Goal: Task Accomplishment & Management: Manage account settings

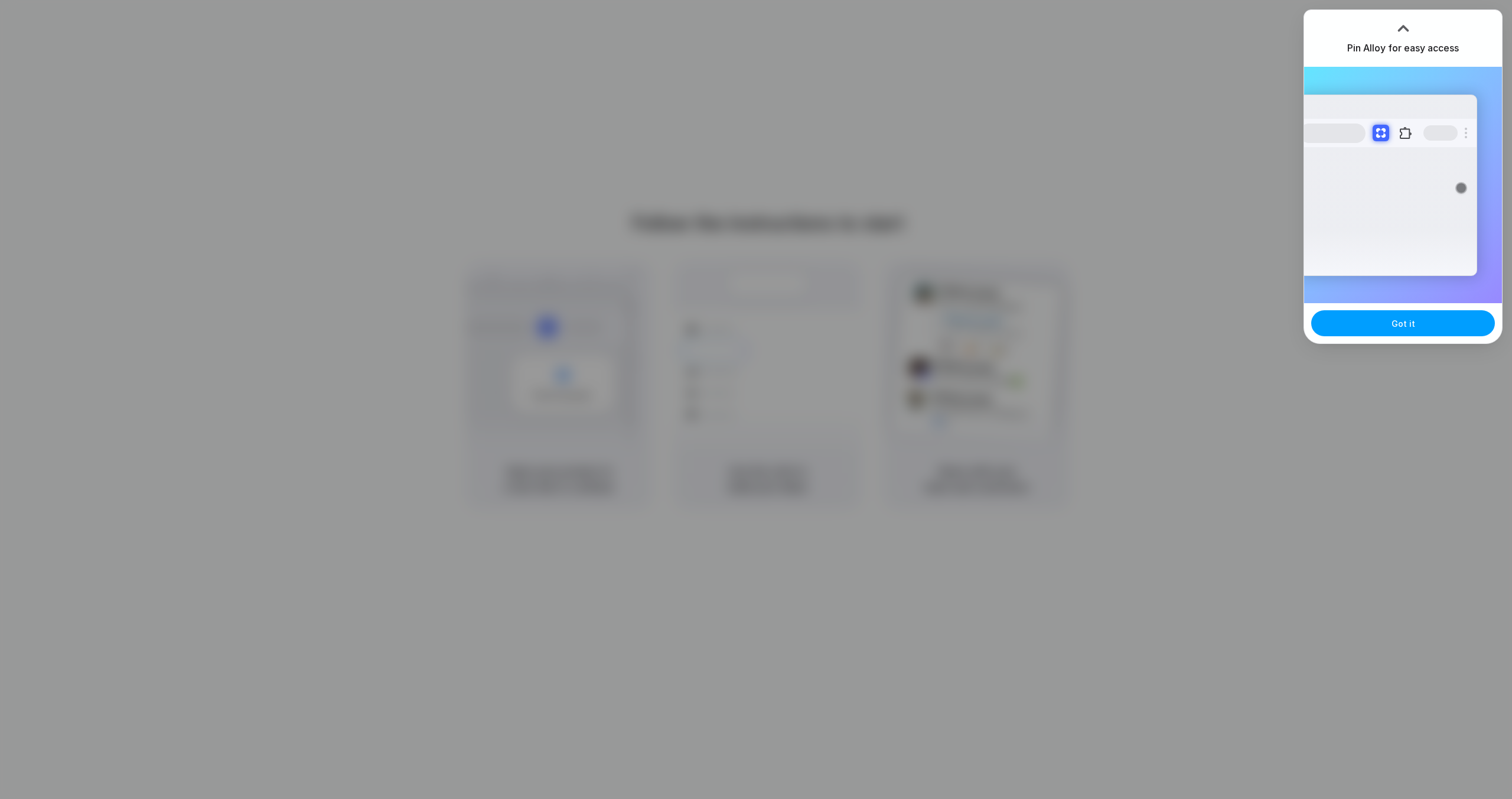
click at [1348, 315] on button "Got it" at bounding box center [1404, 323] width 184 height 26
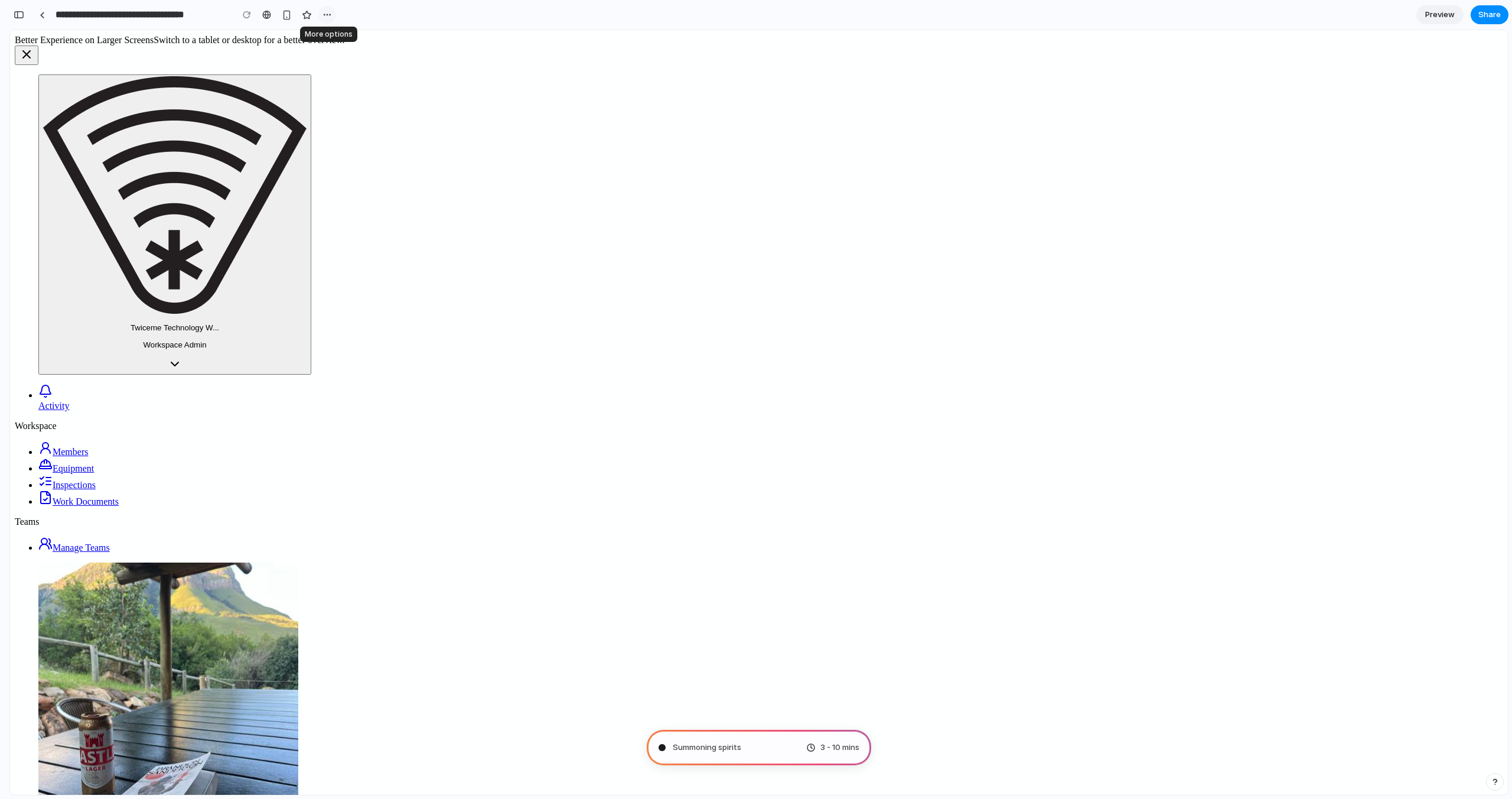
click at [333, 12] on button "button" at bounding box center [327, 14] width 17 height 17
type input "**********"
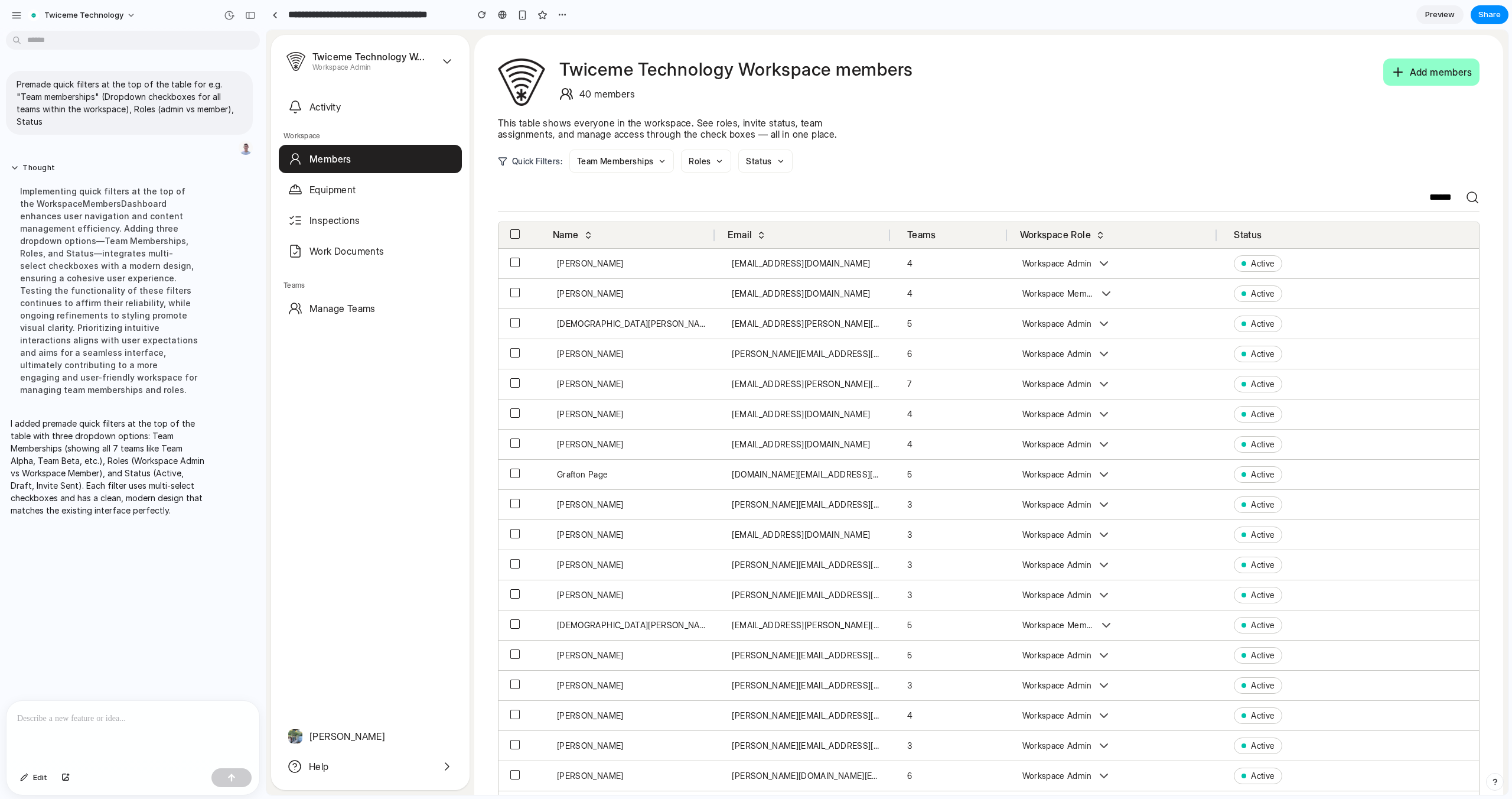
click at [653, 166] on button "Team Memberships" at bounding box center [622, 161] width 105 height 23
click at [690, 160] on button "Roles" at bounding box center [706, 161] width 51 height 23
click at [780, 160] on icon at bounding box center [781, 161] width 8 height 8
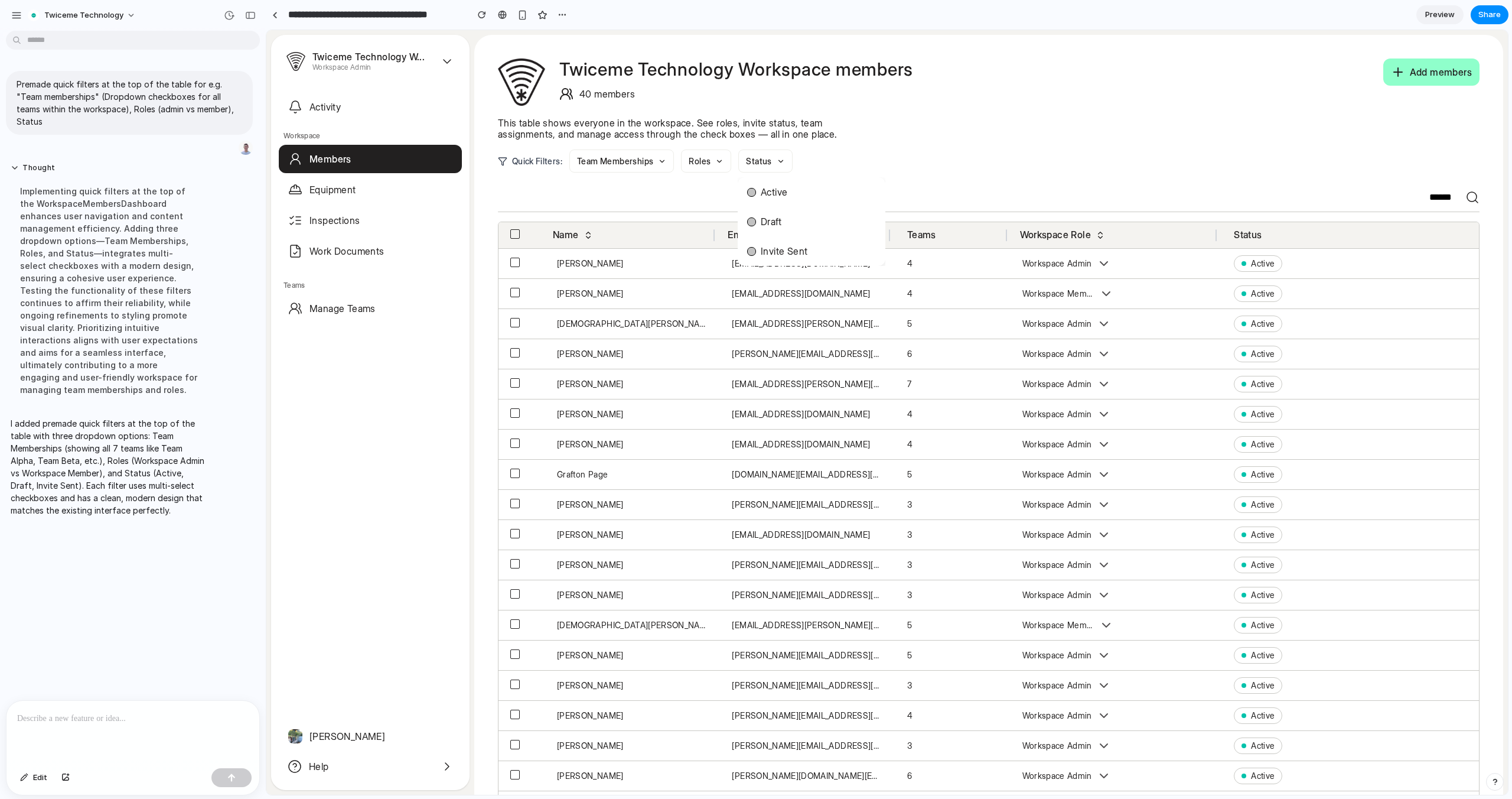
click at [780, 160] on icon at bounding box center [781, 161] width 8 height 8
click at [135, 723] on p at bounding box center [133, 717] width 231 height 14
click at [379, 179] on link "Equipment" at bounding box center [370, 189] width 183 height 28
click at [519, 267] on td at bounding box center [522, 263] width 47 height 30
click at [515, 261] on button "button" at bounding box center [515, 262] width 9 height 9
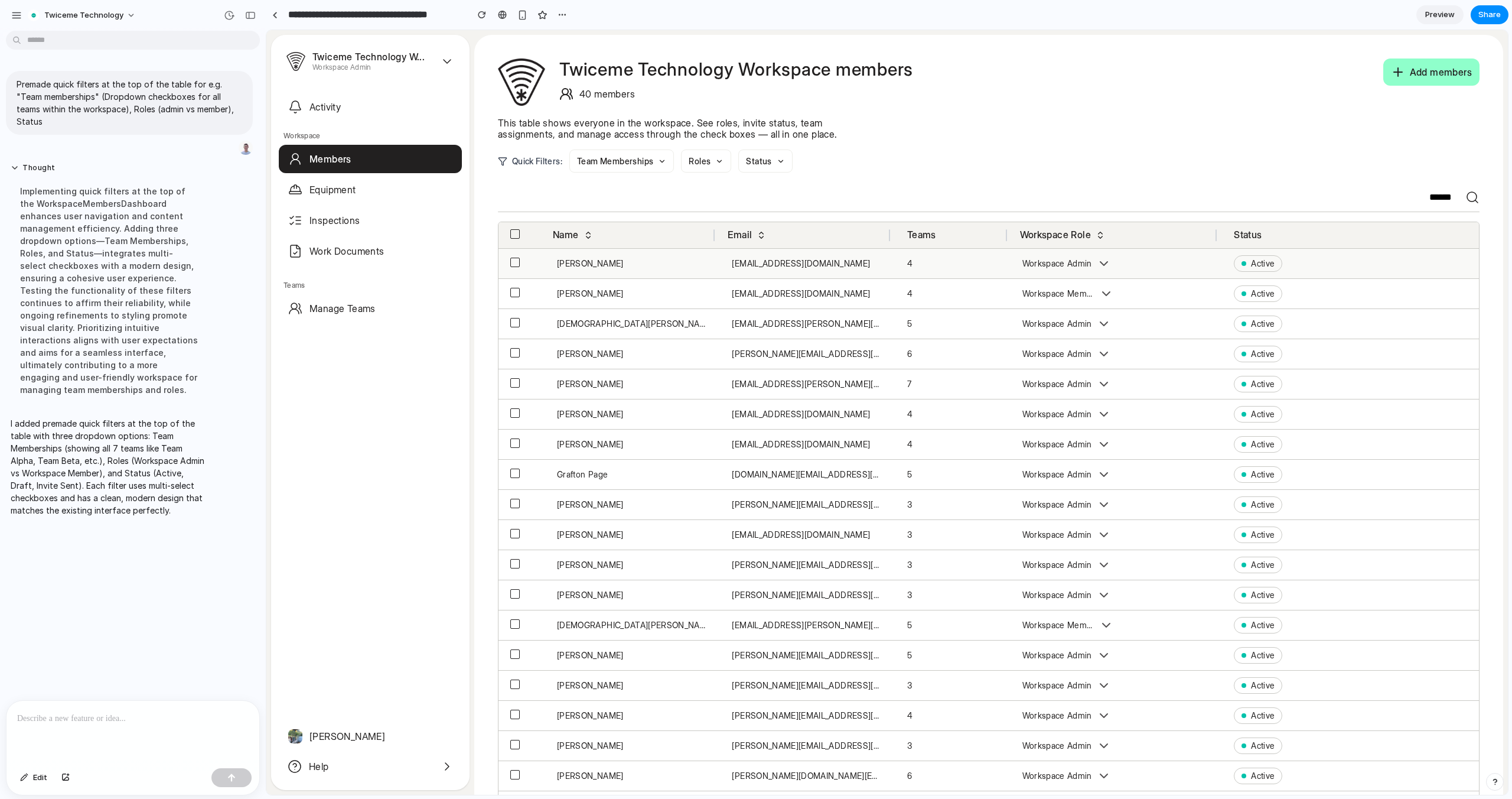
click at [513, 264] on button "button" at bounding box center [515, 262] width 9 height 9
click at [581, 264] on div "Karl Immelsjö" at bounding box center [632, 264] width 152 height 11
click at [77, 722] on p at bounding box center [133, 717] width 231 height 14
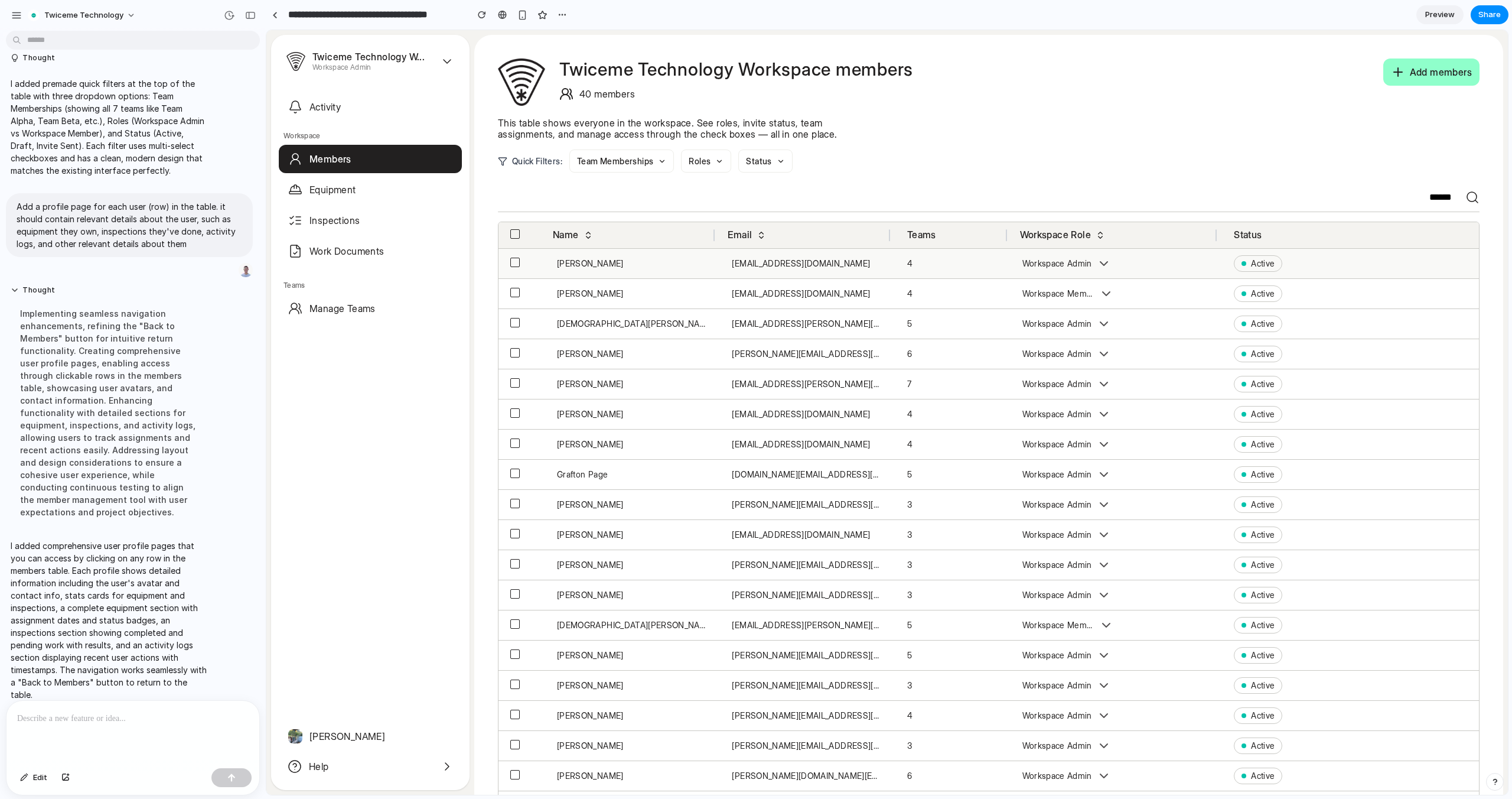
click at [583, 261] on div "Karl Immelsjö" at bounding box center [632, 264] width 152 height 11
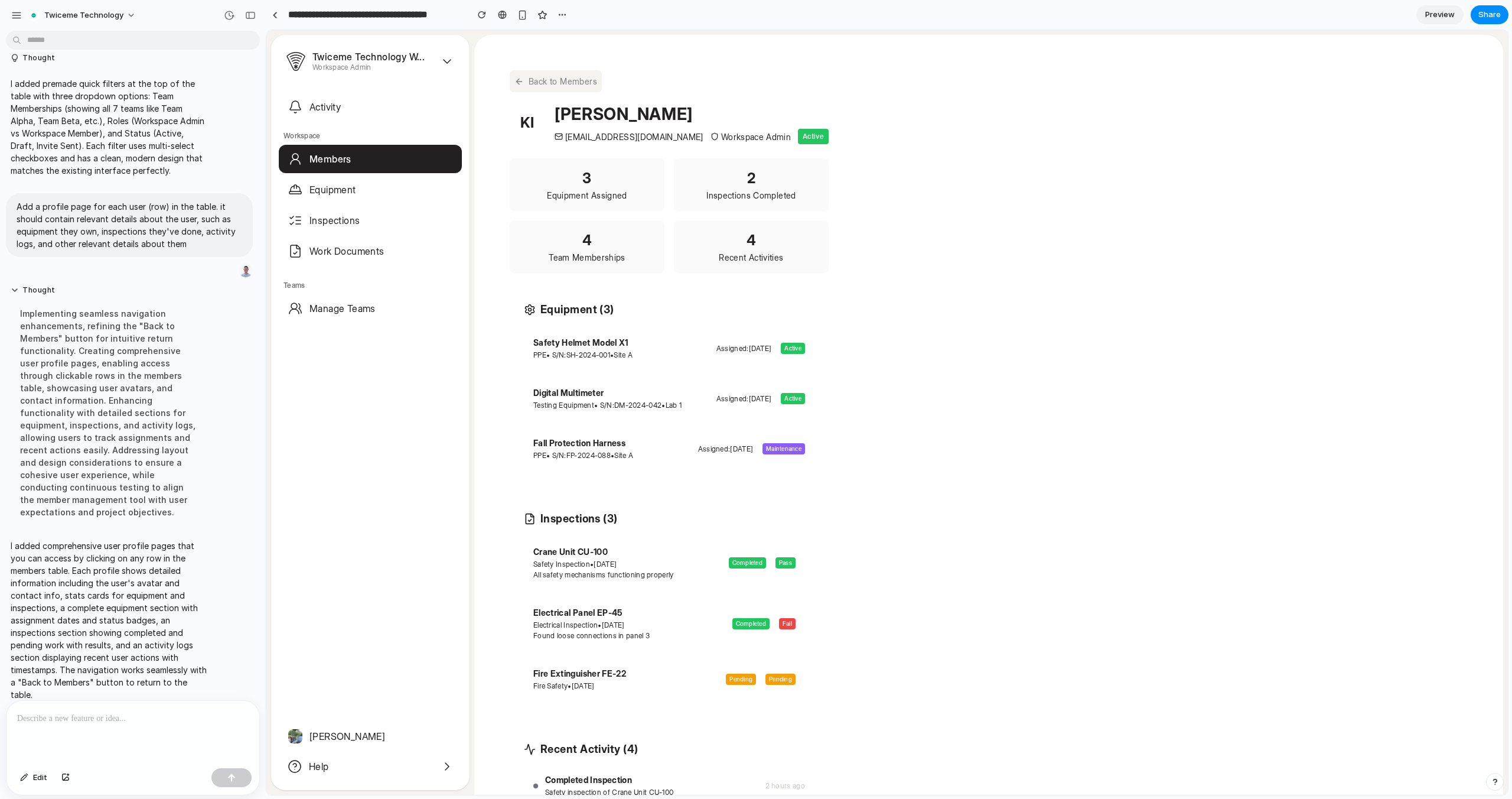
click at [540, 79] on button "Back to Members" at bounding box center [556, 82] width 92 height 22
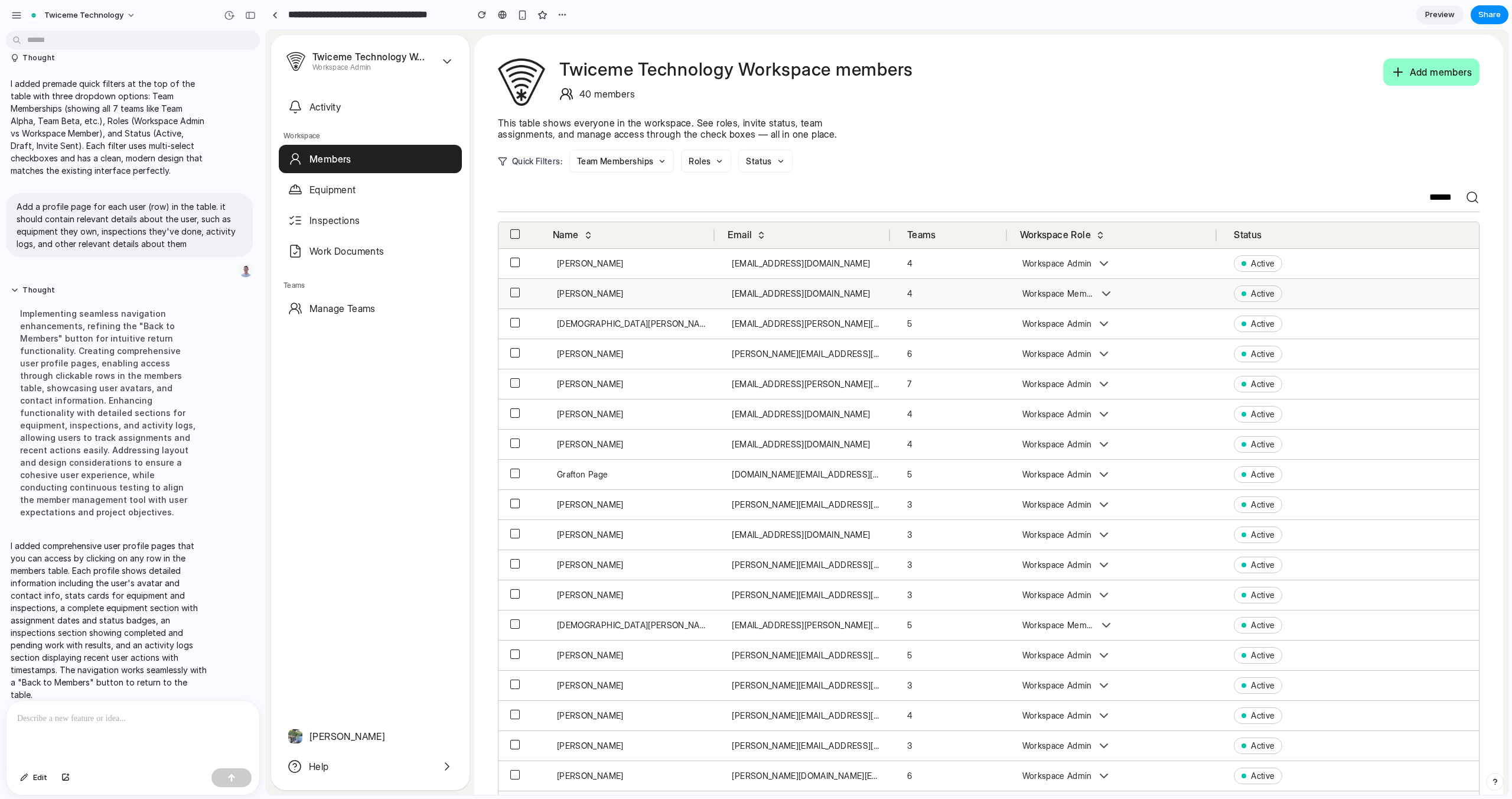
click at [603, 298] on div "Beth Courtwright" at bounding box center [632, 294] width 152 height 11
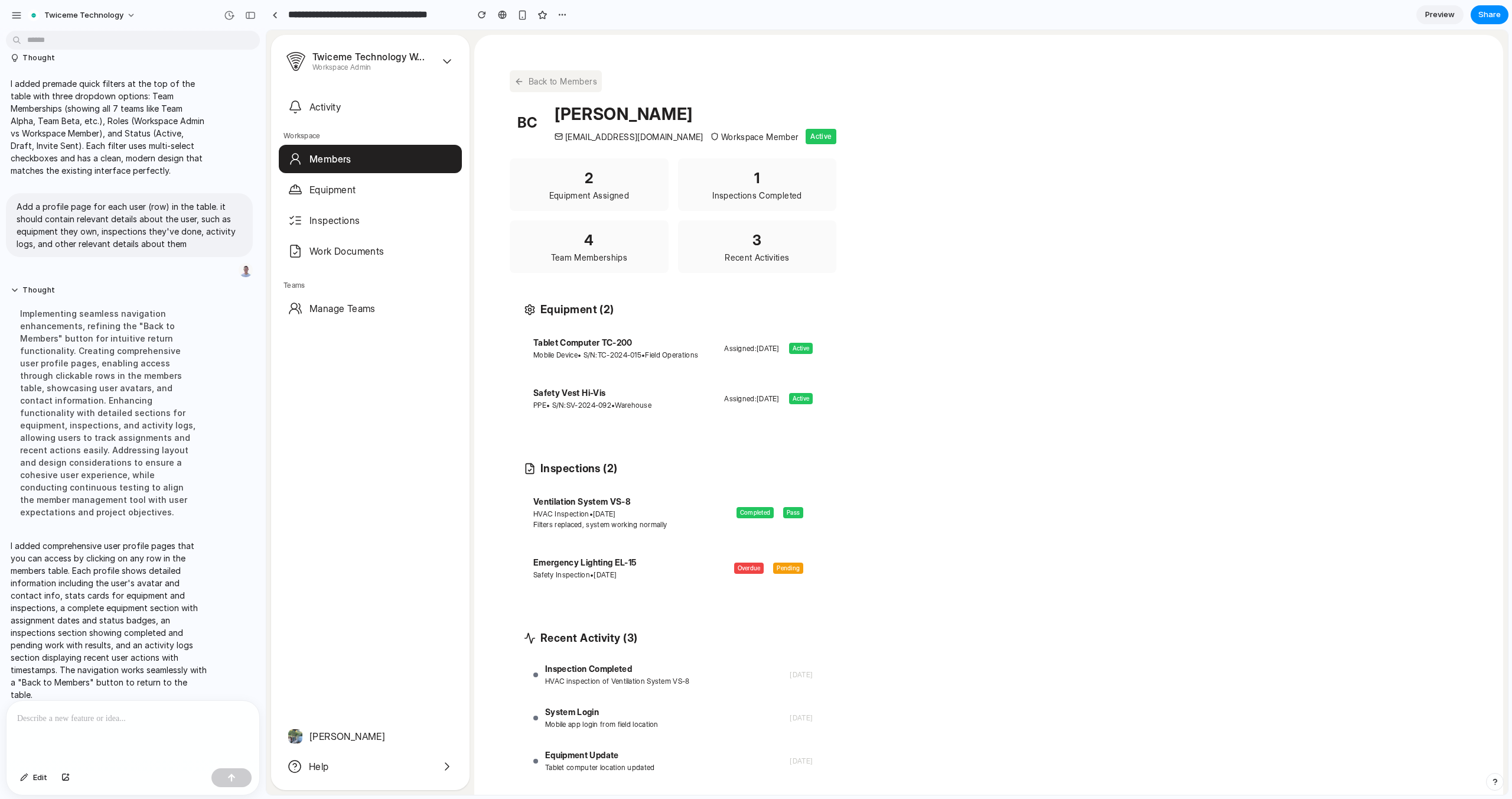
click at [552, 89] on button "Back to Members" at bounding box center [556, 82] width 92 height 22
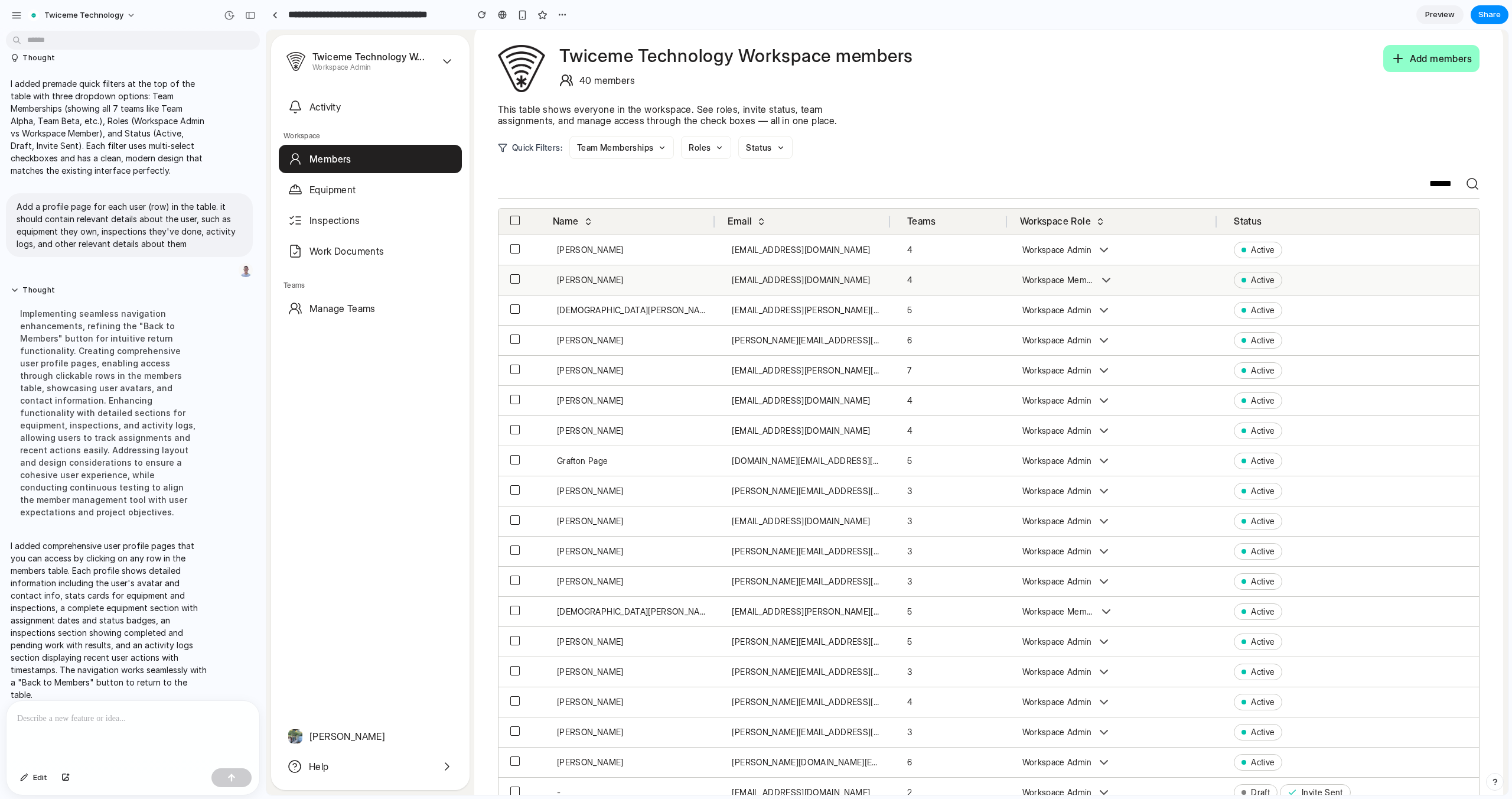
scroll to position [16, 0]
click at [1107, 275] on button "Workspace Member" at bounding box center [1068, 277] width 107 height 25
click at [154, 712] on p at bounding box center [133, 717] width 231 height 14
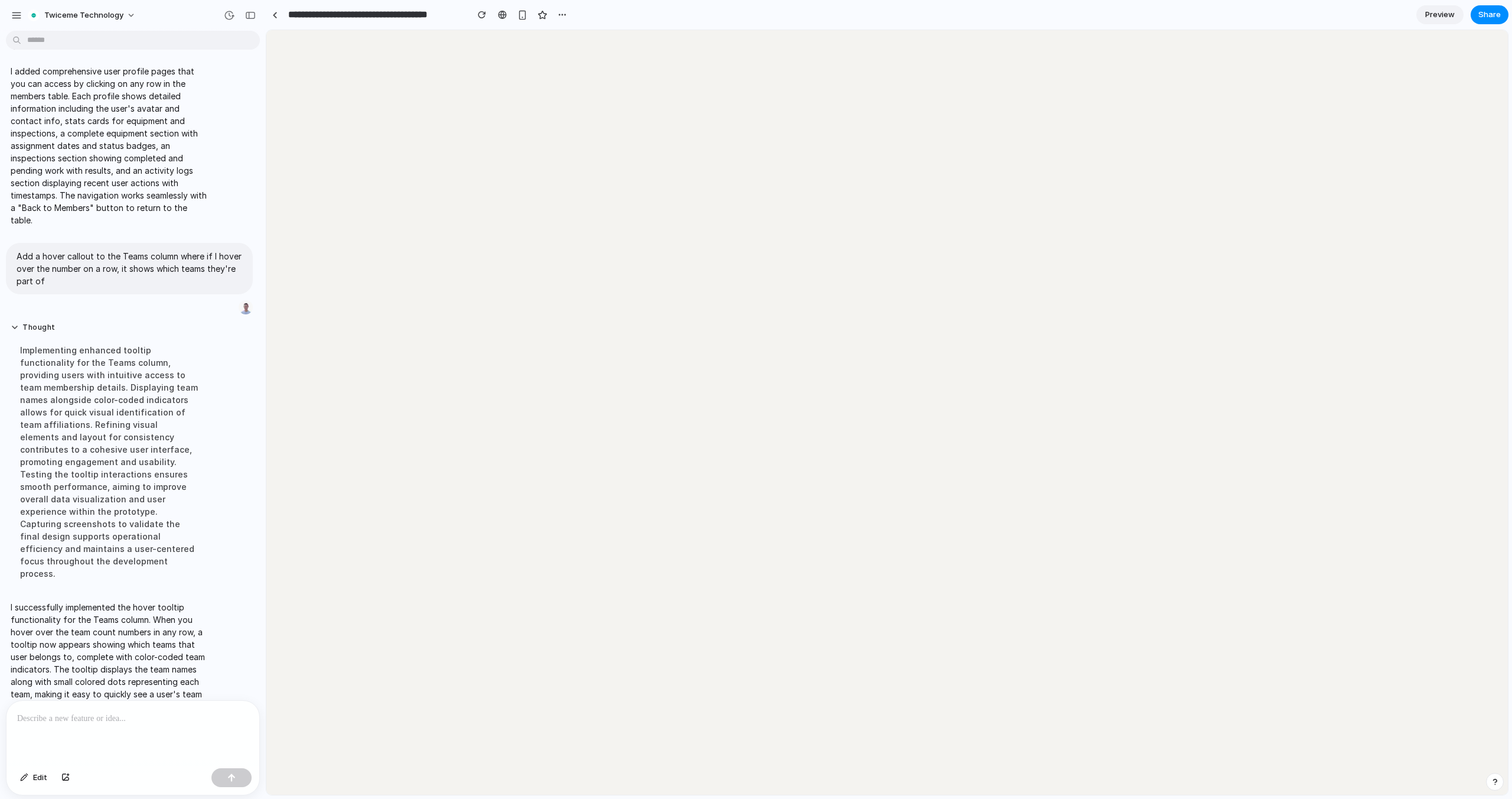
scroll to position [0, 0]
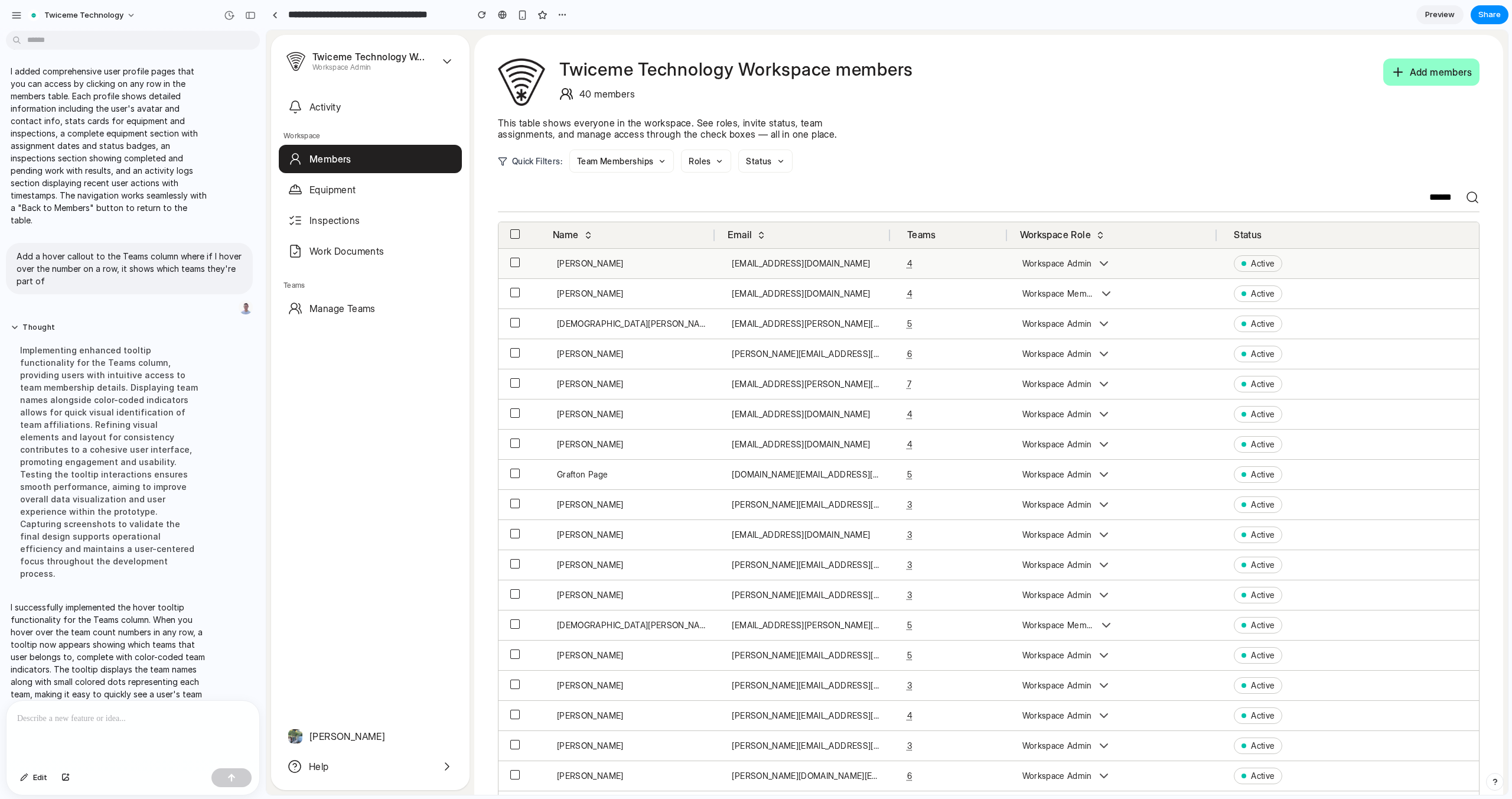
click at [583, 264] on div "Karl Immelsjö" at bounding box center [632, 264] width 152 height 11
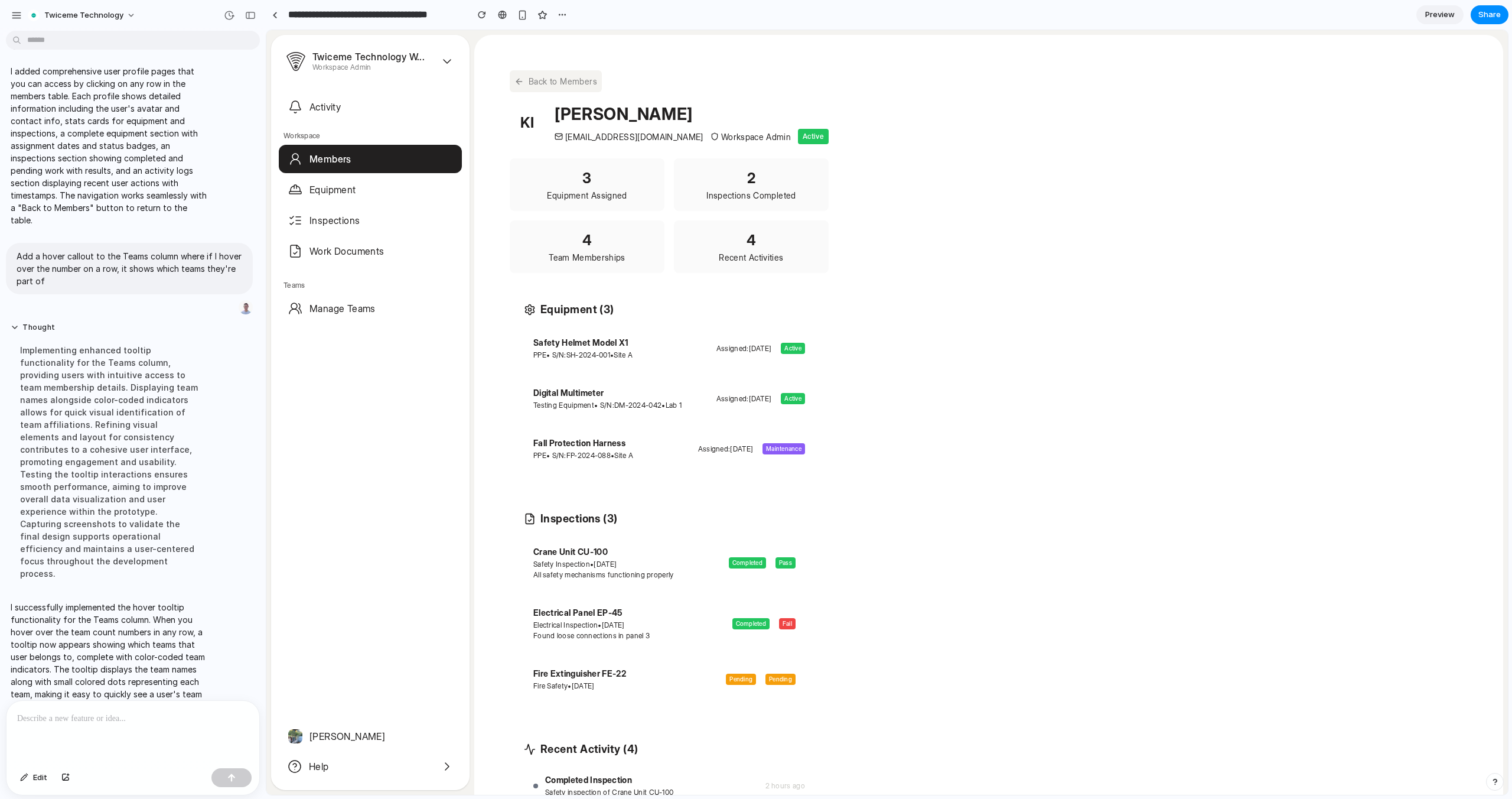
click at [521, 88] on button "Back to Members" at bounding box center [556, 82] width 92 height 22
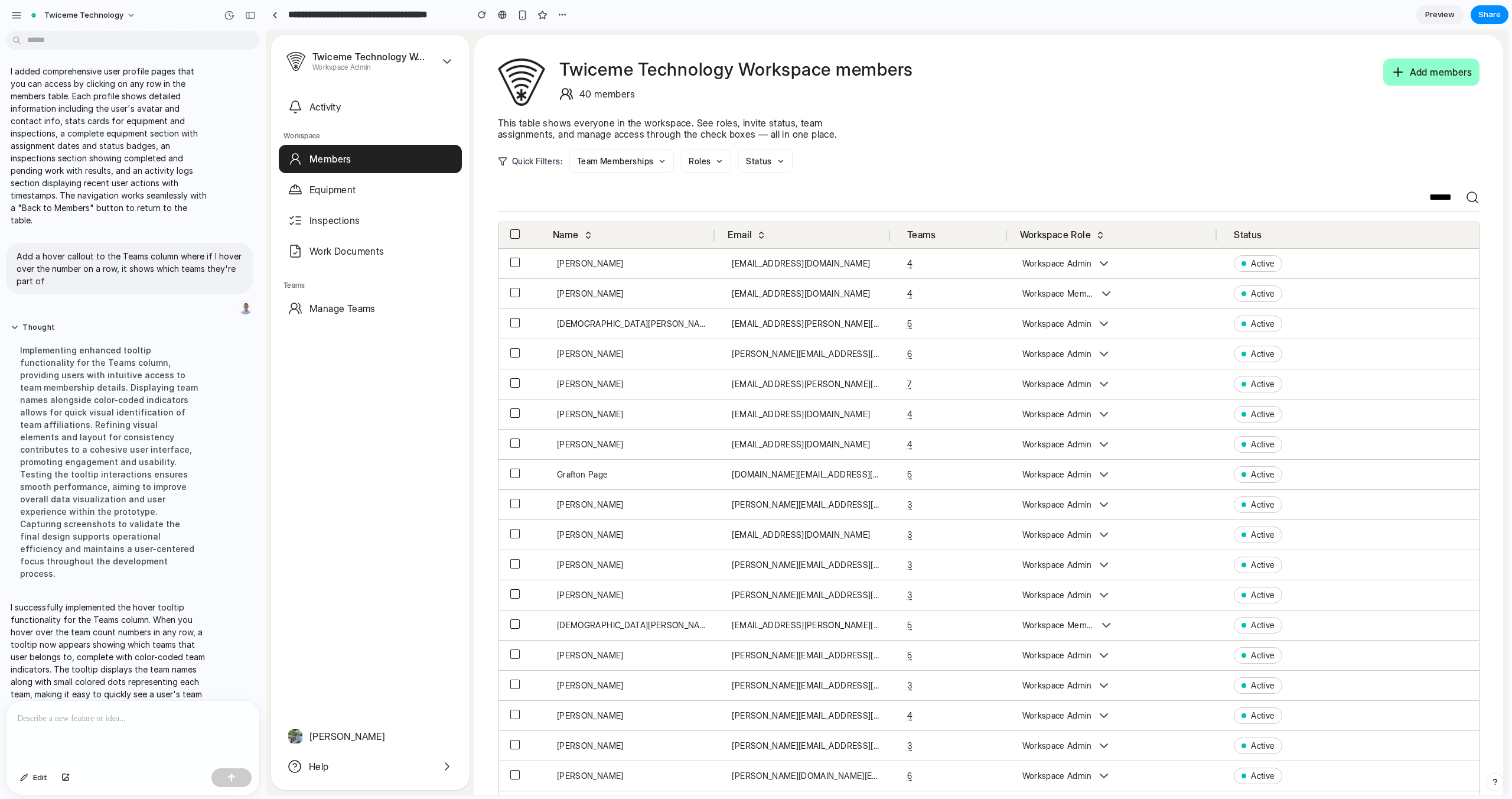
click at [766, 166] on button "Status" at bounding box center [765, 161] width 54 height 23
click at [769, 187] on span "Active" at bounding box center [773, 191] width 27 height 14
click at [769, 150] on button "Active" at bounding box center [764, 161] width 51 height 22
click at [770, 163] on button "Active" at bounding box center [764, 161] width 51 height 22
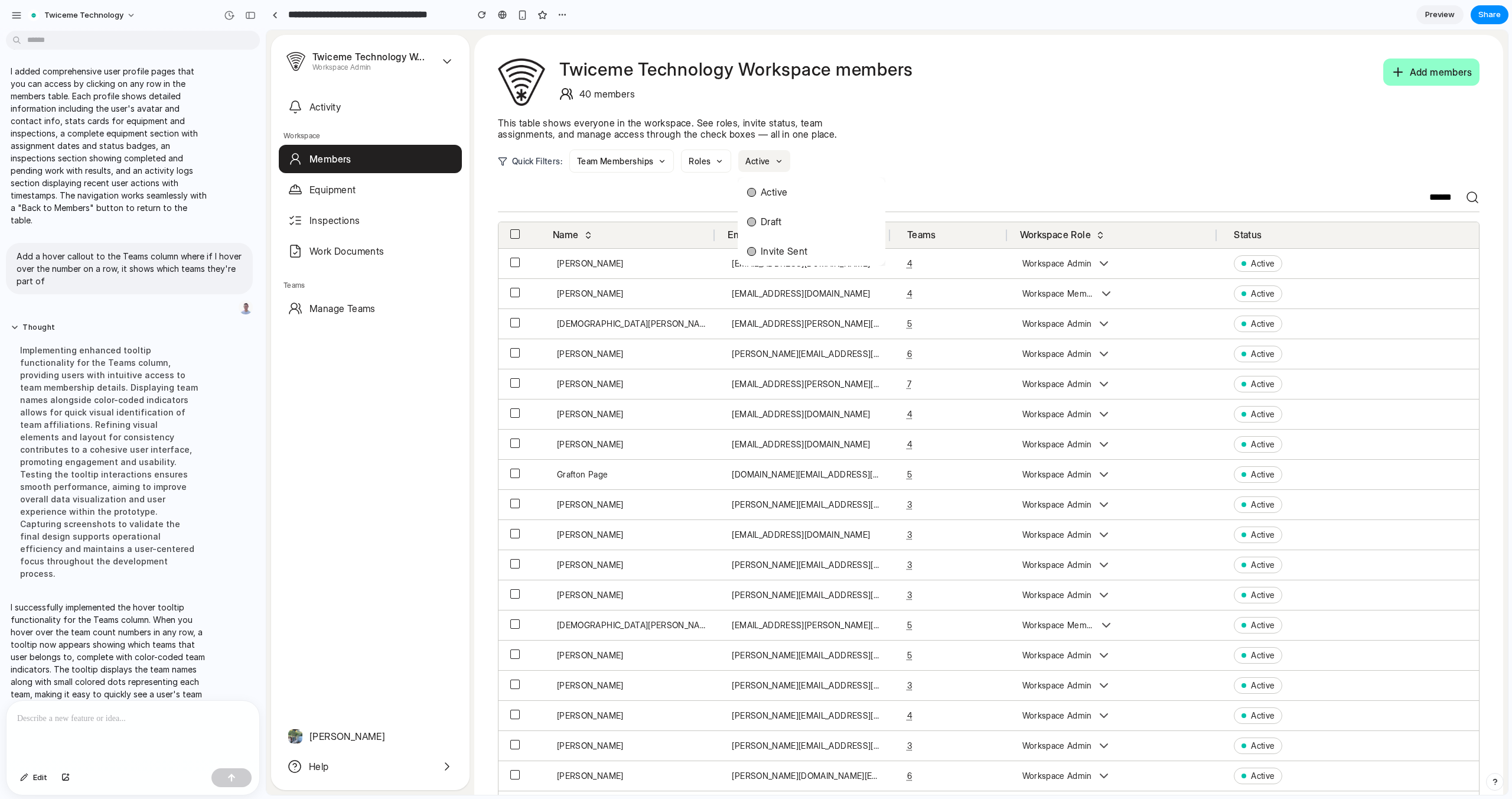
click at [770, 163] on button "Active" at bounding box center [764, 161] width 51 height 22
click at [615, 161] on button "Team Memberships" at bounding box center [622, 161] width 105 height 23
click at [589, 259] on div "Karl Immelsjö" at bounding box center [632, 264] width 152 height 11
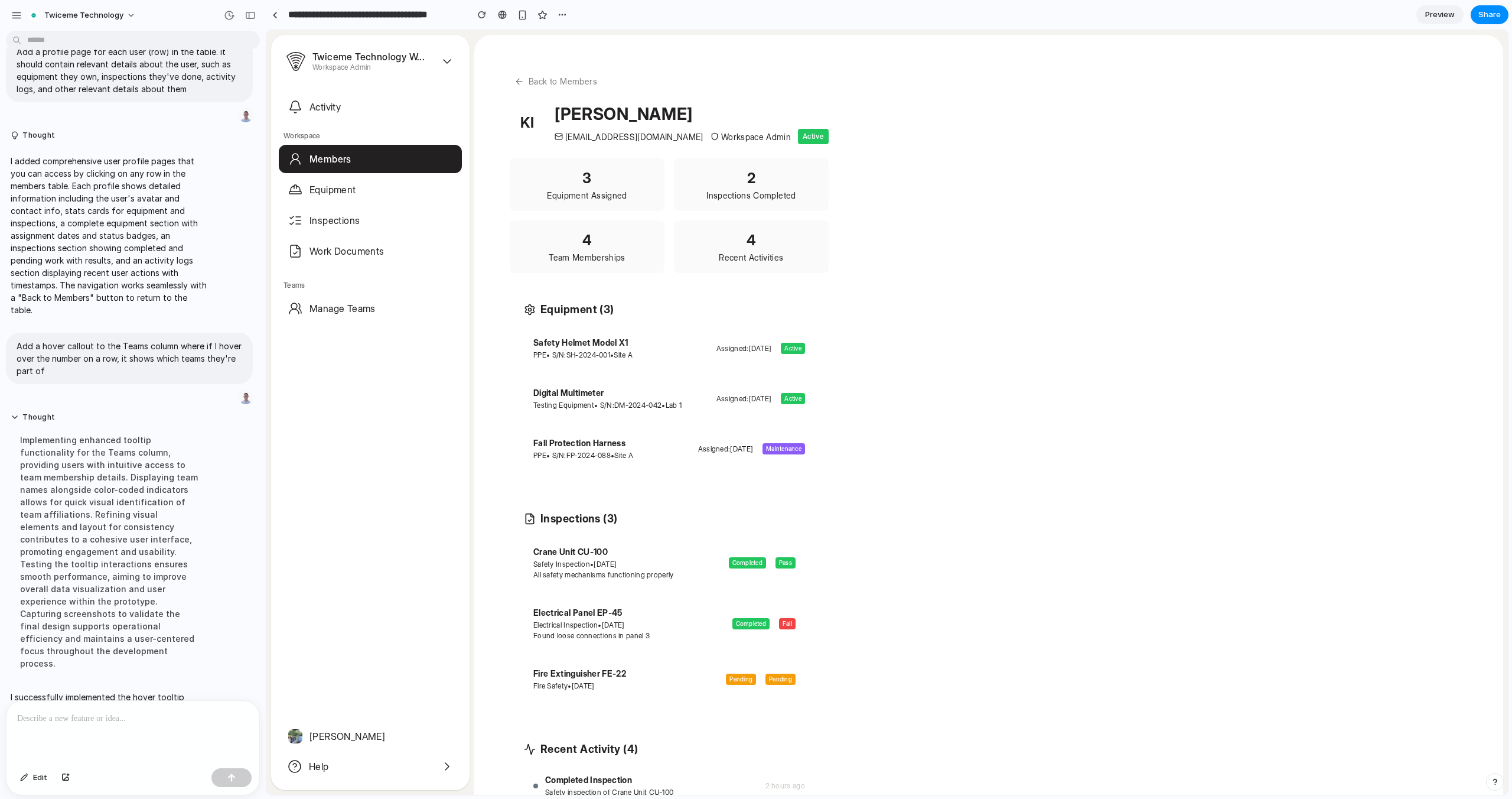
scroll to position [265, 0]
click at [592, 77] on button "Back to Members" at bounding box center [556, 82] width 92 height 22
